Goal: Obtain resource: Obtain resource

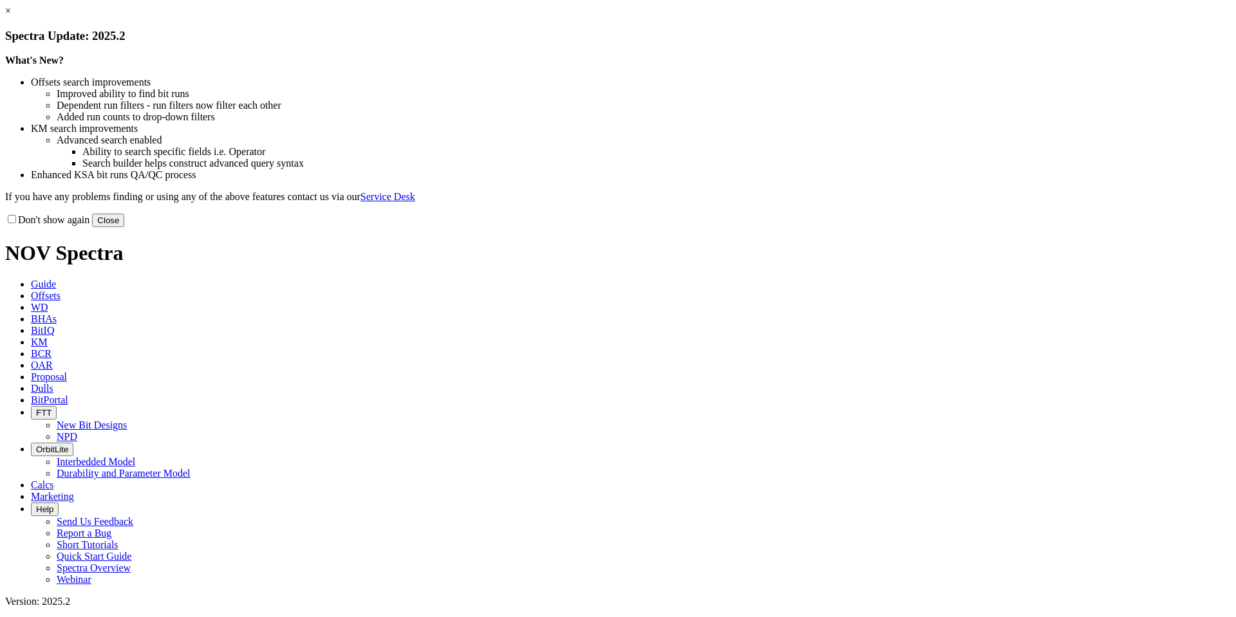
click at [124, 227] on button "Close" at bounding box center [108, 221] width 32 height 14
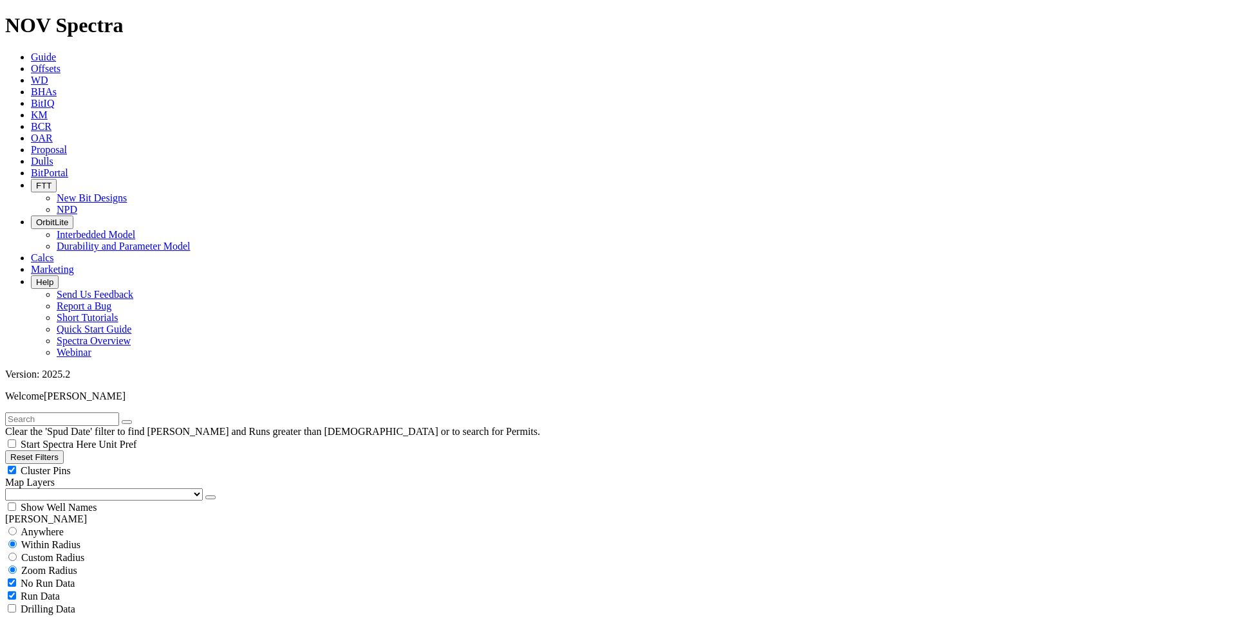
click at [64, 451] on button "Reset Filters" at bounding box center [34, 458] width 59 height 14
type input "[DATE]"
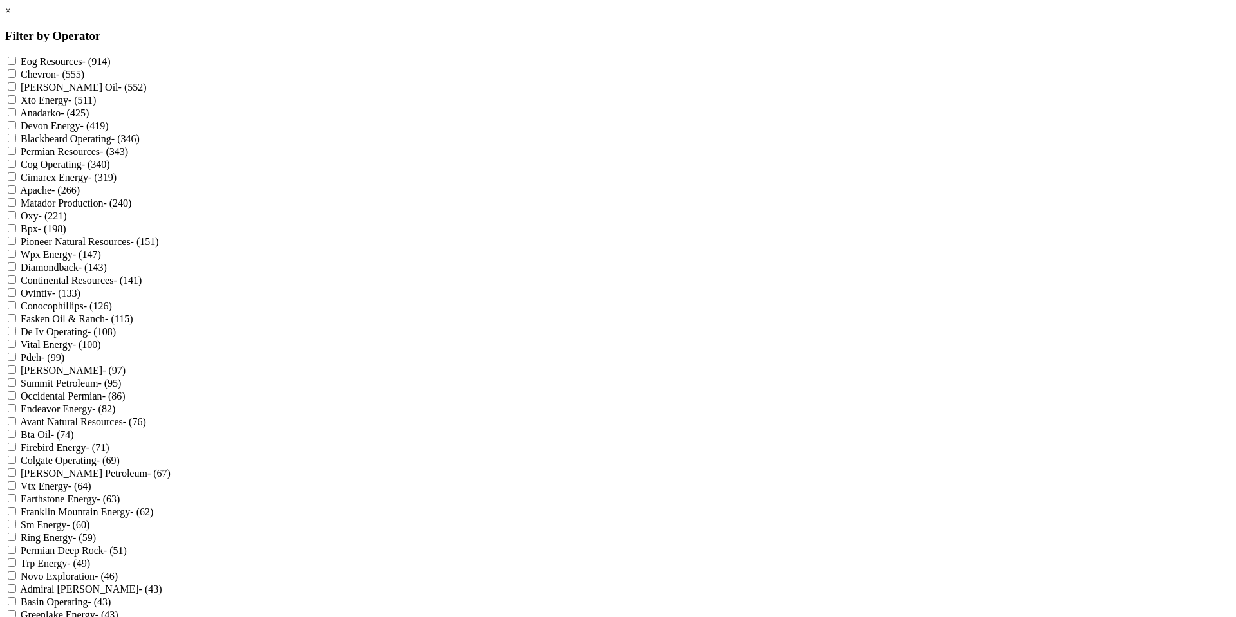
click at [16, 374] on input "[PERSON_NAME] - (97)" at bounding box center [12, 370] width 8 height 8
checkbox input "true"
